Goal: Task Accomplishment & Management: Use online tool/utility

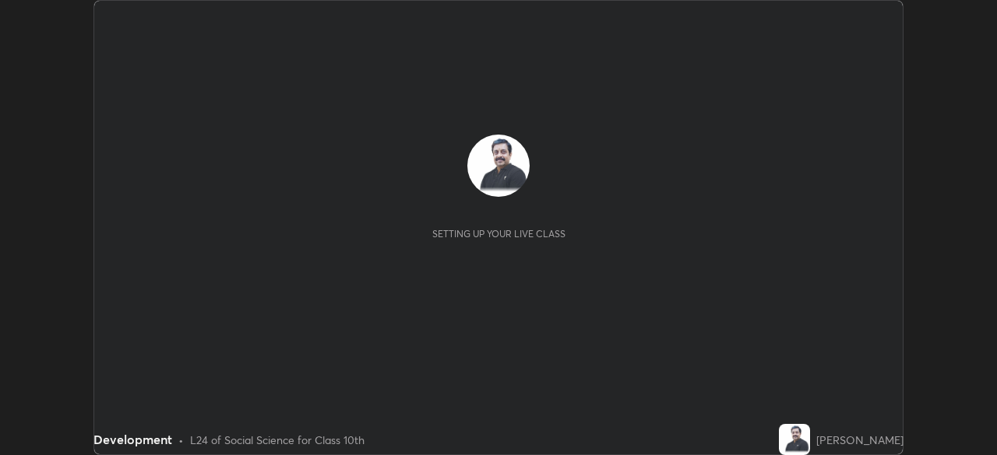
scroll to position [455, 996]
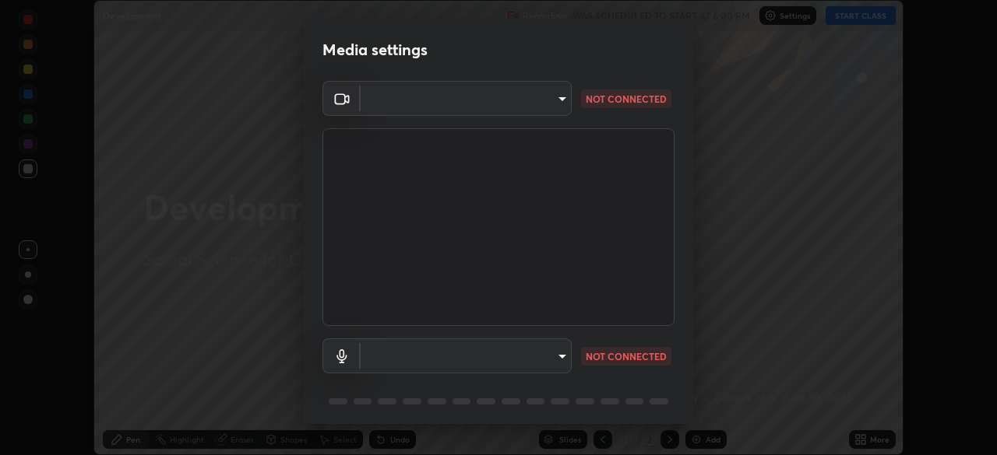
type input "1d6a8d8e3d049e0df573fcc8f71ee58031d2775e3e03122f9be361fa2901a04b"
type input "communications"
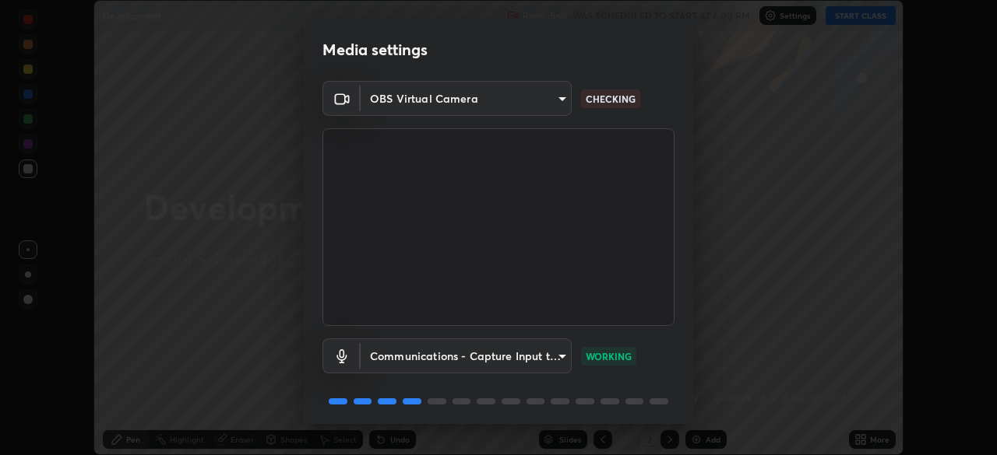
scroll to position [55, 0]
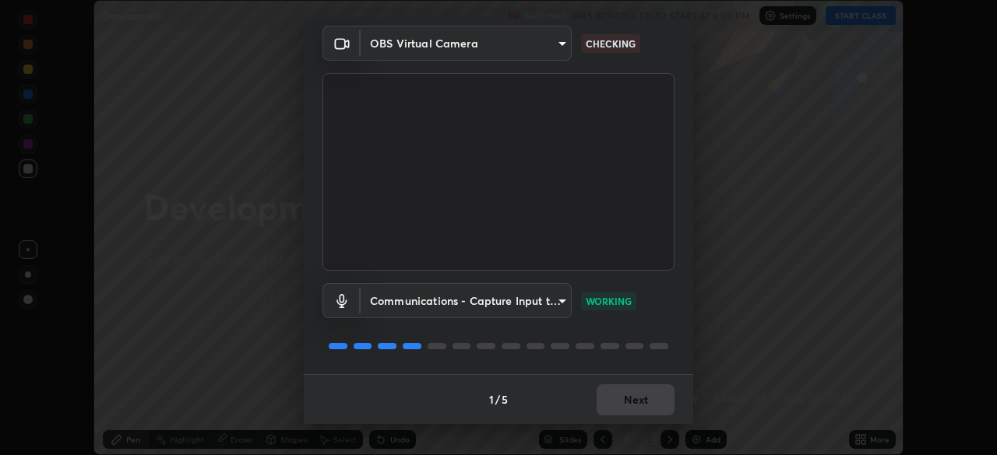
click at [614, 404] on div "1 / 5 Next" at bounding box center [498, 400] width 389 height 50
click at [617, 402] on button "Next" at bounding box center [635, 400] width 78 height 31
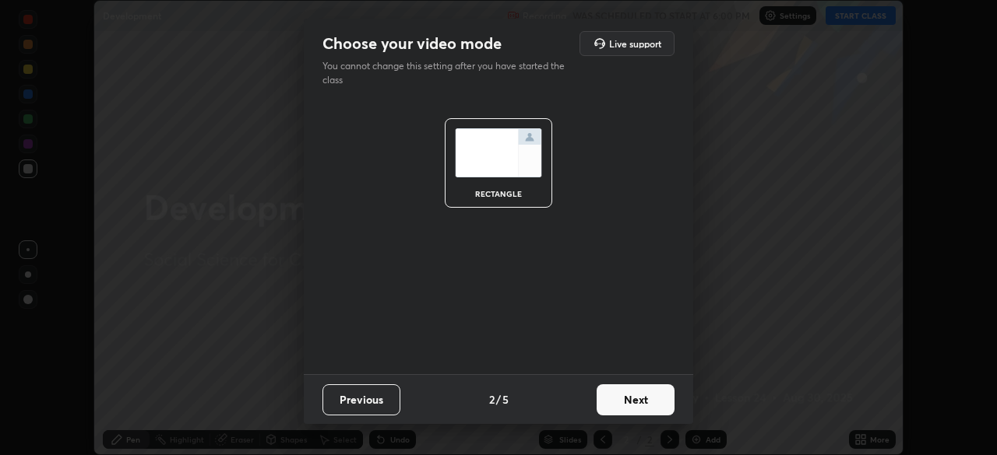
scroll to position [0, 0]
click at [622, 403] on button "Next" at bounding box center [635, 400] width 78 height 31
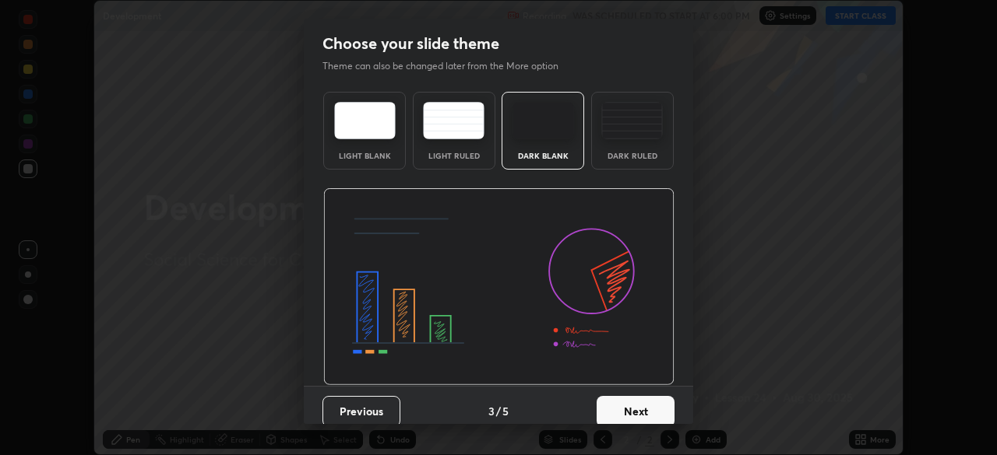
click at [625, 400] on button "Next" at bounding box center [635, 411] width 78 height 31
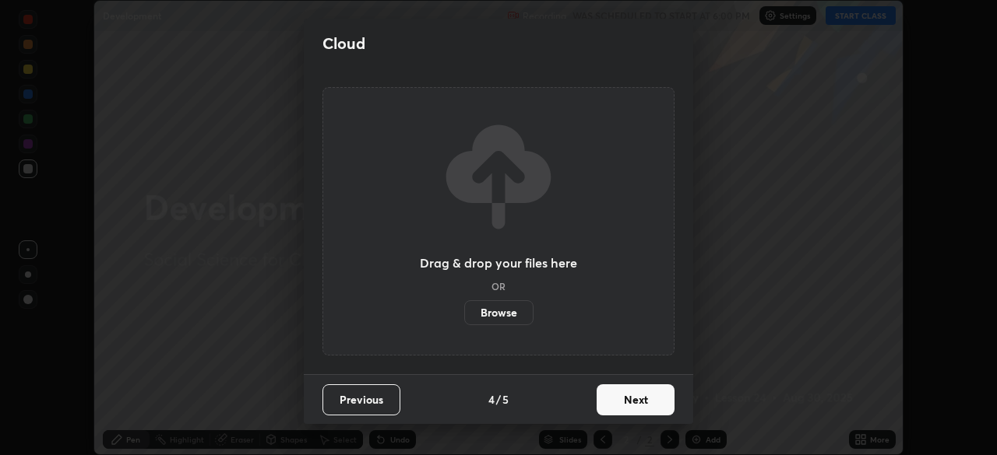
click at [627, 403] on button "Next" at bounding box center [635, 400] width 78 height 31
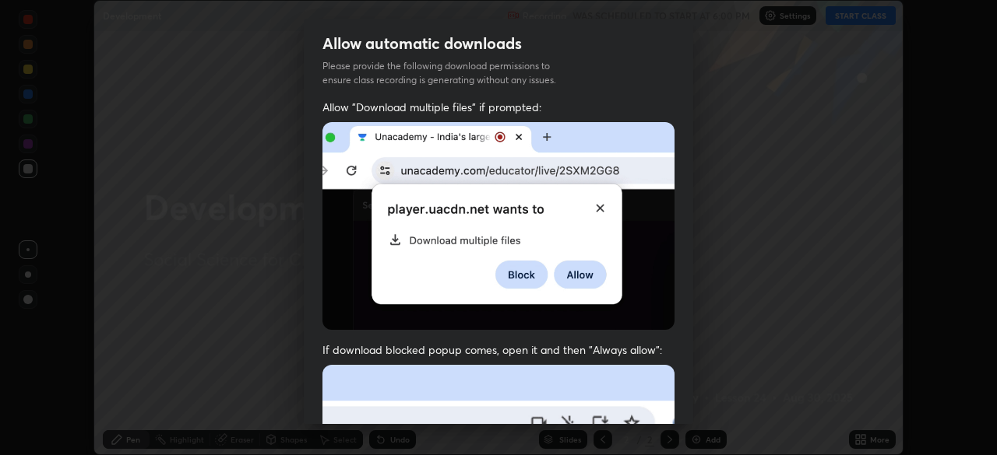
scroll to position [373, 0]
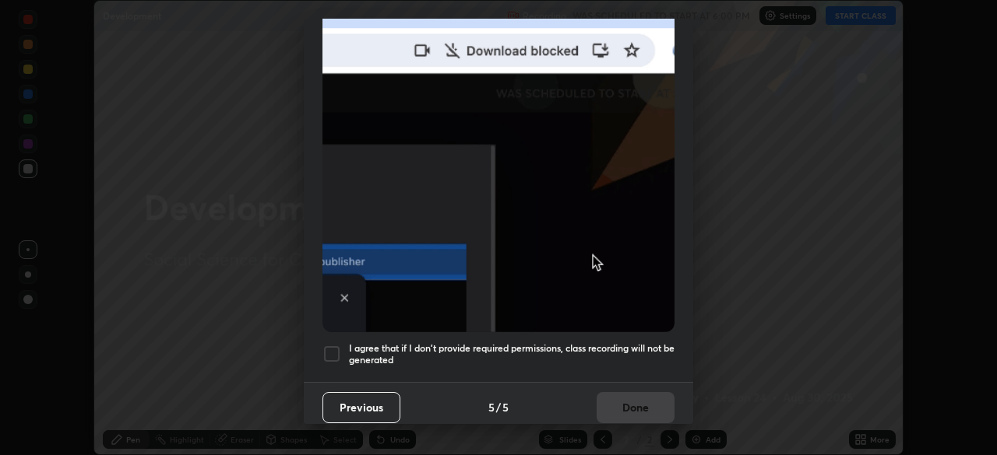
click at [334, 345] on div at bounding box center [331, 354] width 19 height 19
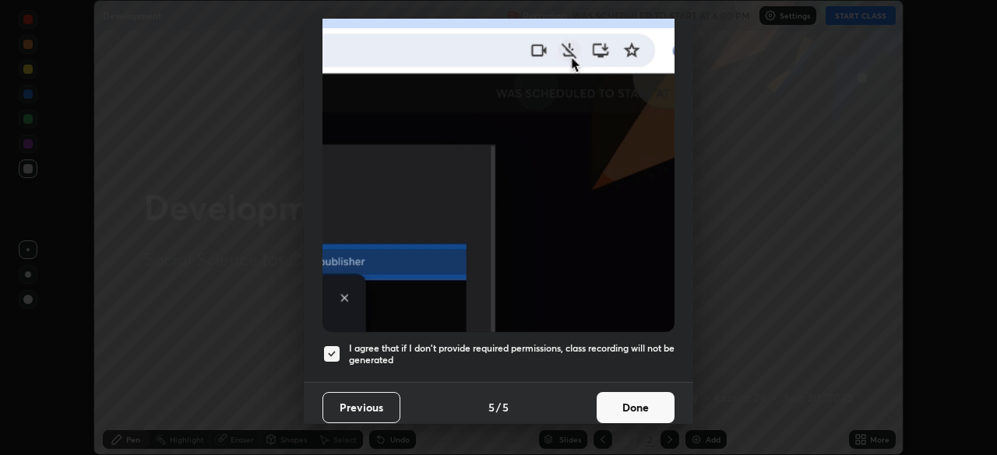
click at [623, 403] on button "Done" at bounding box center [635, 407] width 78 height 31
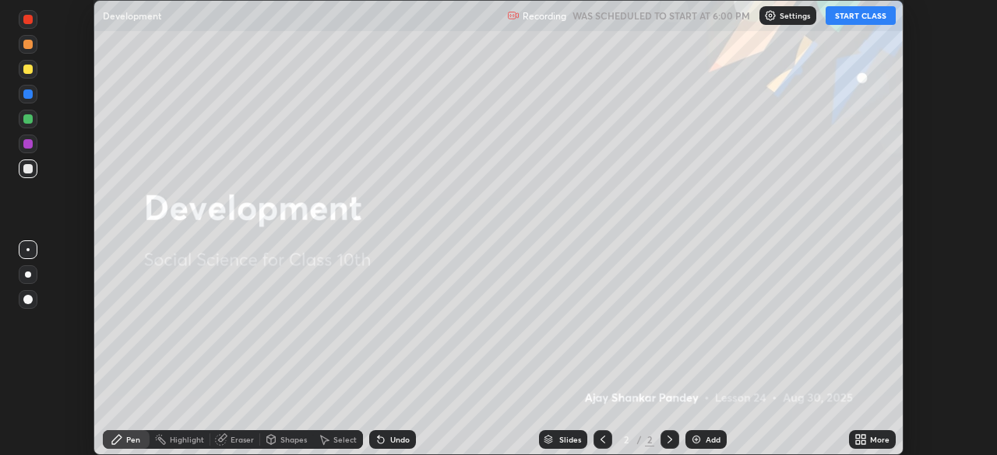
click at [851, 16] on button "START CLASS" at bounding box center [860, 15] width 70 height 19
